Goal: Task Accomplishment & Management: Use online tool/utility

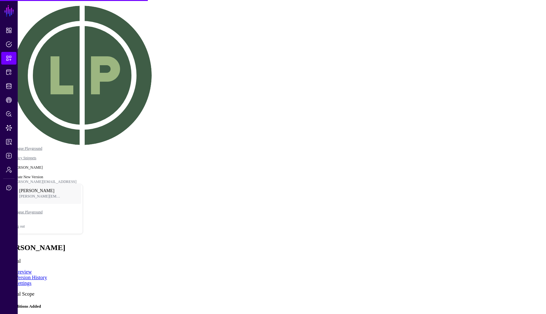
type textarea "****"
drag, startPoint x: 303, startPoint y: 151, endPoint x: 353, endPoint y: 141, distance: 51.6
click at [353, 141] on rect at bounding box center [122, 315] width 54625 height 31359
drag, startPoint x: 34, startPoint y: 154, endPoint x: 96, endPoint y: 154, distance: 62.6
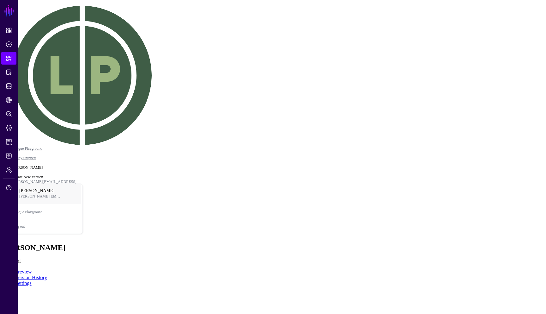
drag, startPoint x: 144, startPoint y: 122, endPoint x: 126, endPoint y: 133, distance: 21.0
drag, startPoint x: 51, startPoint y: 80, endPoint x: 112, endPoint y: 77, distance: 61.4
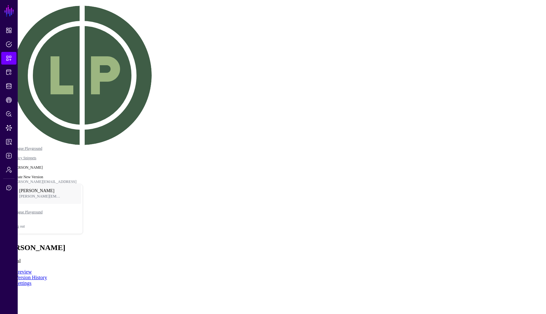
drag, startPoint x: 146, startPoint y: 68, endPoint x: 86, endPoint y: 68, distance: 60.1
drag, startPoint x: 158, startPoint y: 187, endPoint x: 183, endPoint y: 186, distance: 25.0
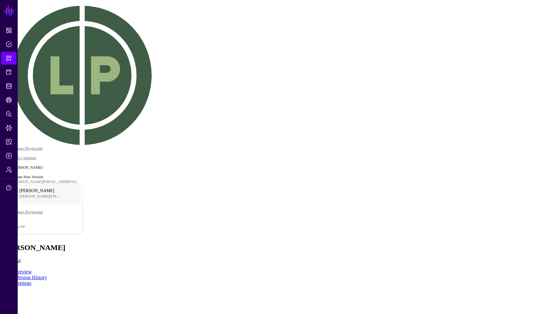
drag, startPoint x: 92, startPoint y: 181, endPoint x: 49, endPoint y: 141, distance: 58.8
drag, startPoint x: 67, startPoint y: 181, endPoint x: 106, endPoint y: 207, distance: 46.4
drag, startPoint x: 85, startPoint y: 185, endPoint x: 137, endPoint y: 184, distance: 51.8
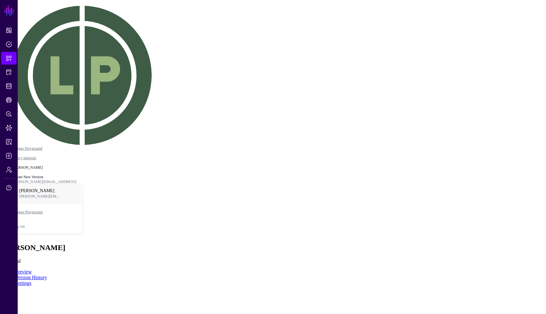
drag, startPoint x: 171, startPoint y: 132, endPoint x: 214, endPoint y: 138, distance: 43.6
click div "id"
drag, startPoint x: 94, startPoint y: 182, endPoint x: 82, endPoint y: 182, distance: 12.3
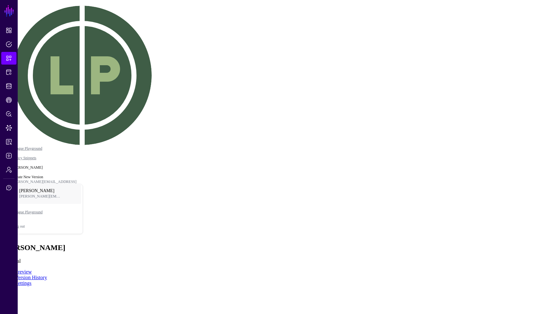
drag, startPoint x: 76, startPoint y: 180, endPoint x: 76, endPoint y: 195, distance: 15.8
drag, startPoint x: 107, startPoint y: 140, endPoint x: 139, endPoint y: 132, distance: 32.9
copy div "Add Condition Graph Condition Time Condition Location Condition Operator Condit…"
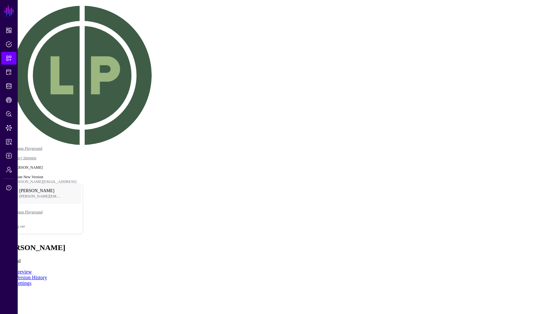
drag, startPoint x: 151, startPoint y: 95, endPoint x: 136, endPoint y: 86, distance: 18.0
copy div "Add Condition Graph Condition Time Condition Location Condition Operator Condit…"
drag, startPoint x: 230, startPoint y: 52, endPoint x: 225, endPoint y: 47, distance: 6.5
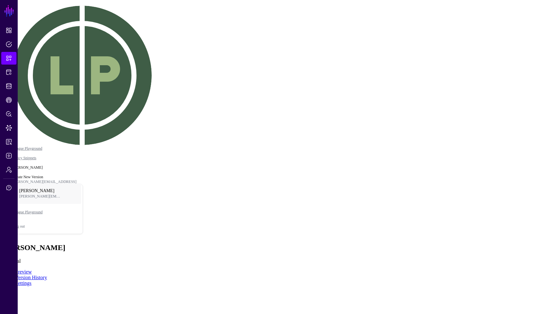
copy div "Add Condition Graph Condition Time Condition Location Condition Operator Condit…"
drag, startPoint x: 278, startPoint y: 56, endPoint x: 284, endPoint y: 51, distance: 7.9
drag, startPoint x: 354, startPoint y: 48, endPoint x: 350, endPoint y: 80, distance: 32.2
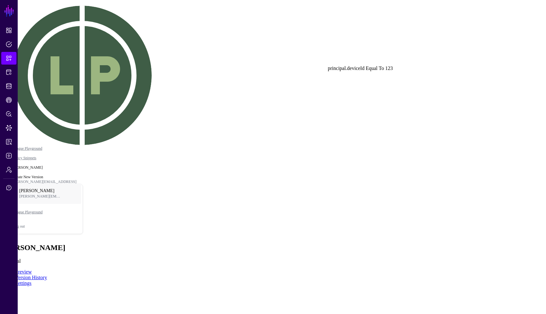
click div "principal.deviceId"
